Goal: Information Seeking & Learning: Find specific page/section

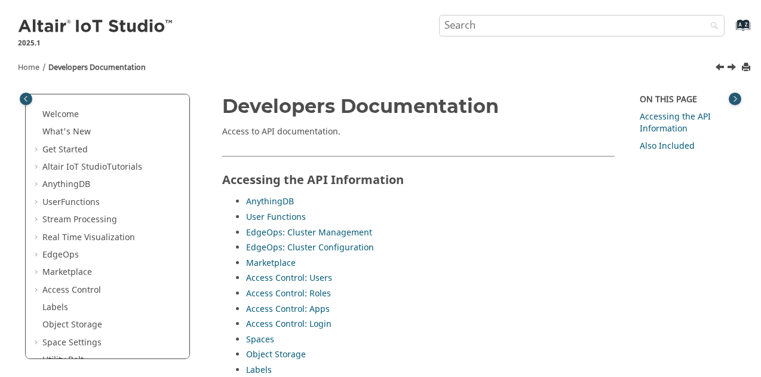
scroll to position [105, 0]
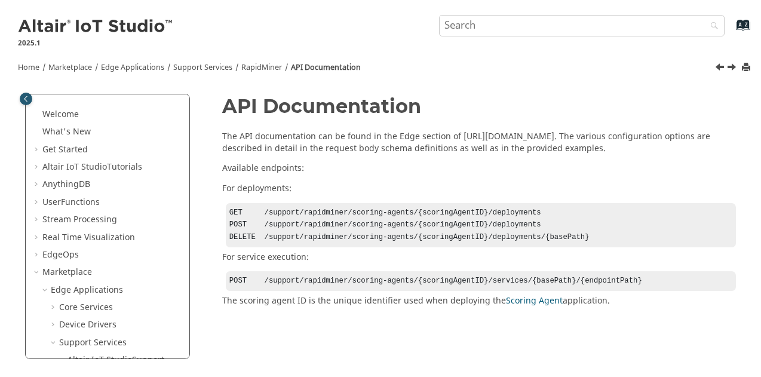
scroll to position [244, 0]
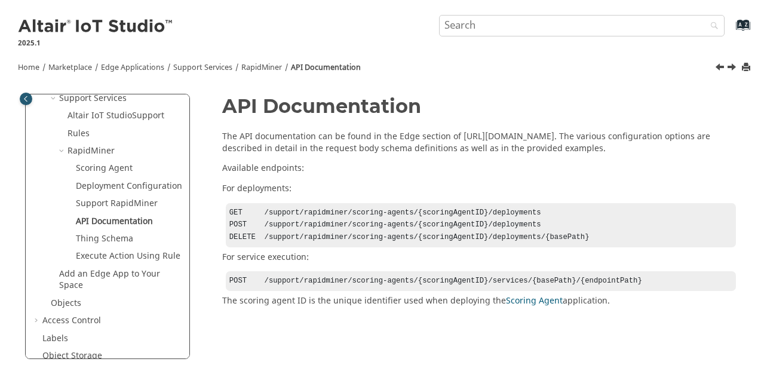
click at [541, 33] on input "Search query" at bounding box center [581, 25] width 285 height 21
type input "region"
click at [716, 24] on button "Search" at bounding box center [710, 26] width 33 height 23
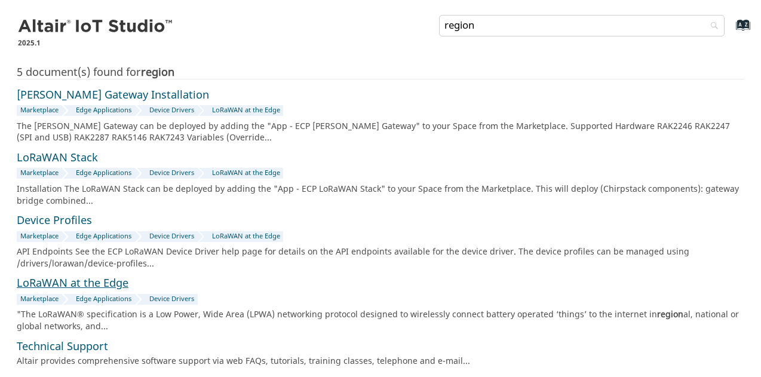
click at [100, 281] on link "LoRaWAN at the Edge" at bounding box center [73, 283] width 112 height 16
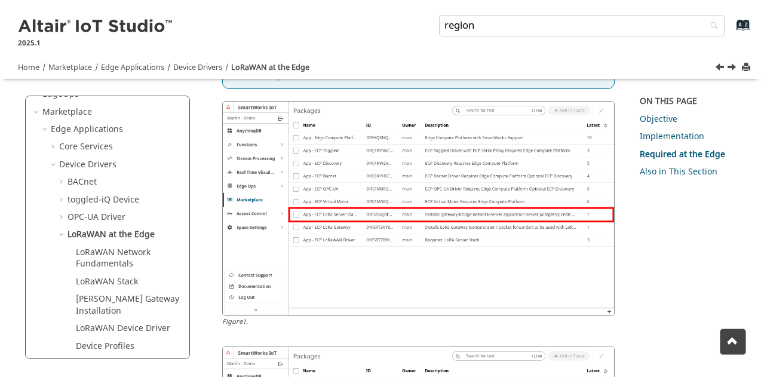
scroll to position [836, 0]
